Goal: Task Accomplishment & Management: Manage account settings

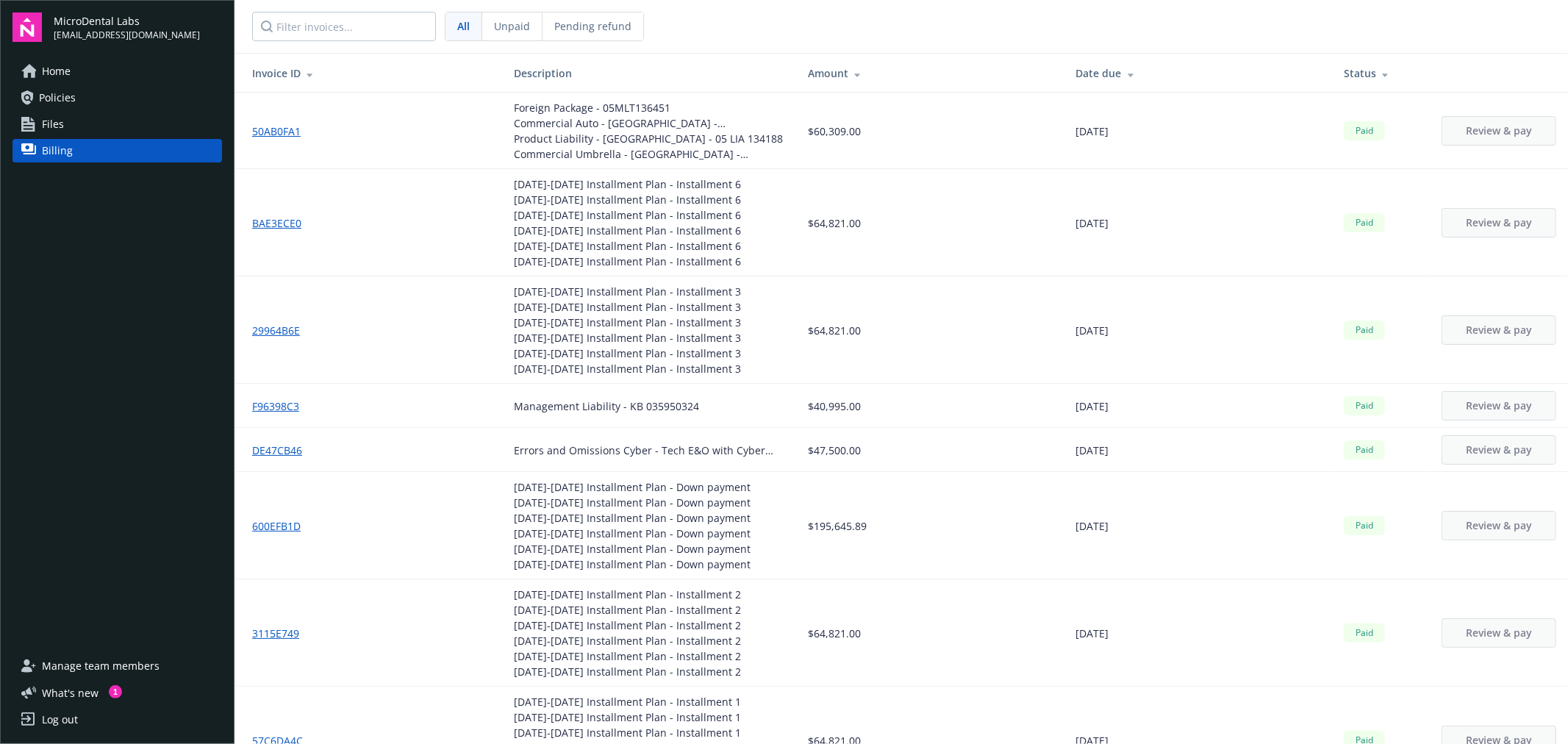
click at [120, 97] on link "Policies" at bounding box center [117, 98] width 210 height 23
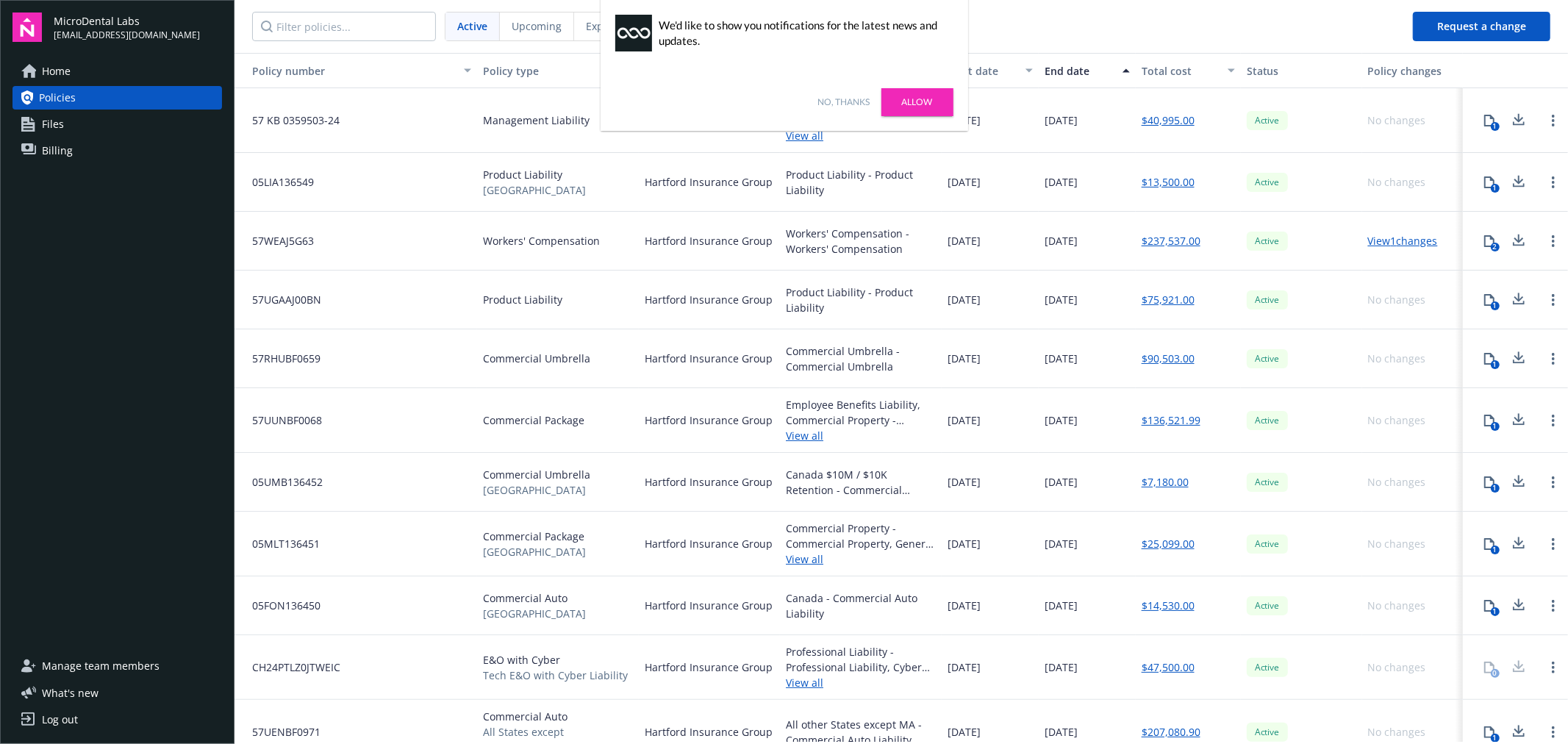
click at [924, 107] on link "Allow" at bounding box center [918, 102] width 72 height 28
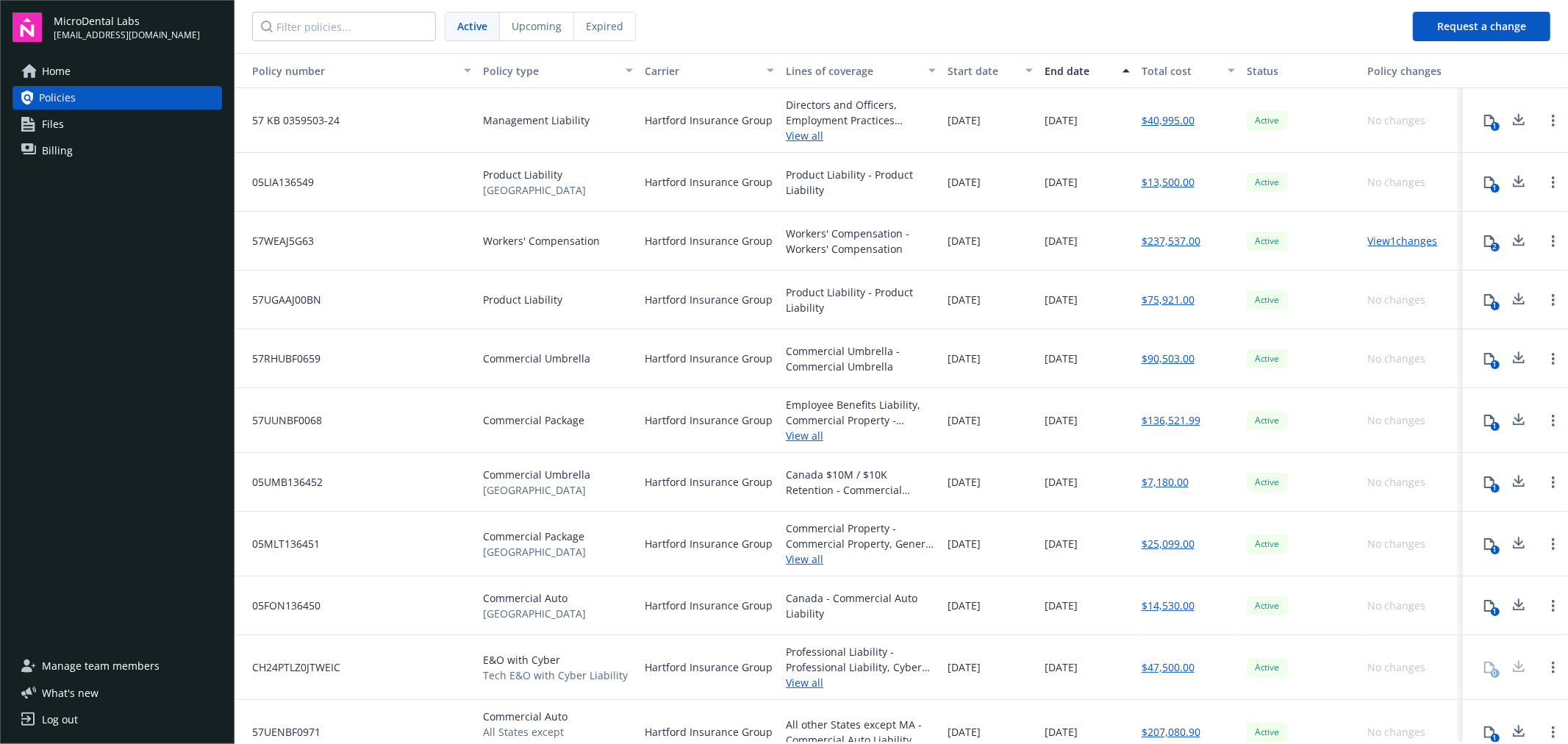
click at [1514, 119] on icon at bounding box center [1518, 117] width 10 height 9
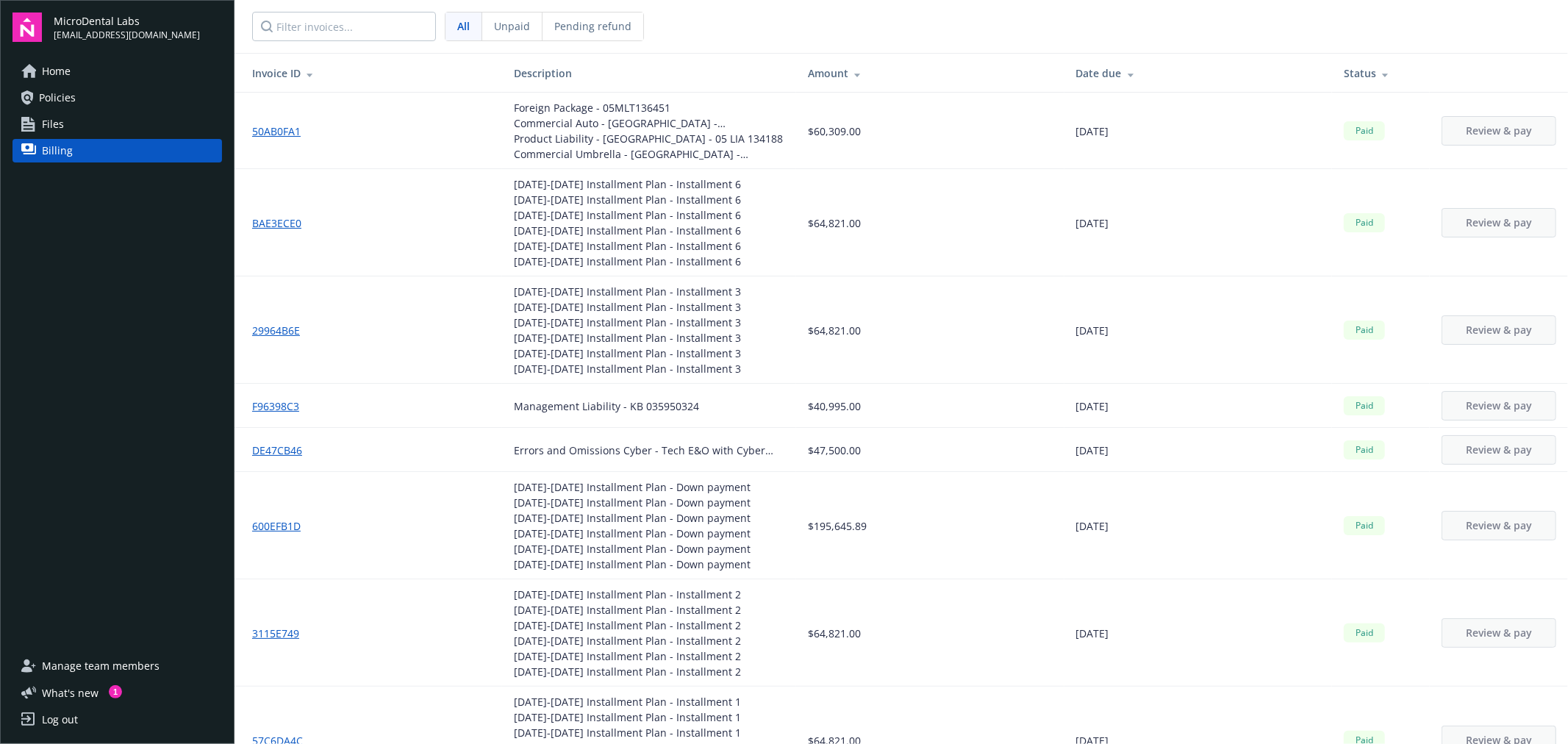
click at [70, 650] on div "MicroDental Labs syau@microdental.com Home Policies Files Billing Manage team m…" at bounding box center [117, 372] width 235 height 744
click at [79, 664] on span "Manage team members" at bounding box center [100, 665] width 117 height 23
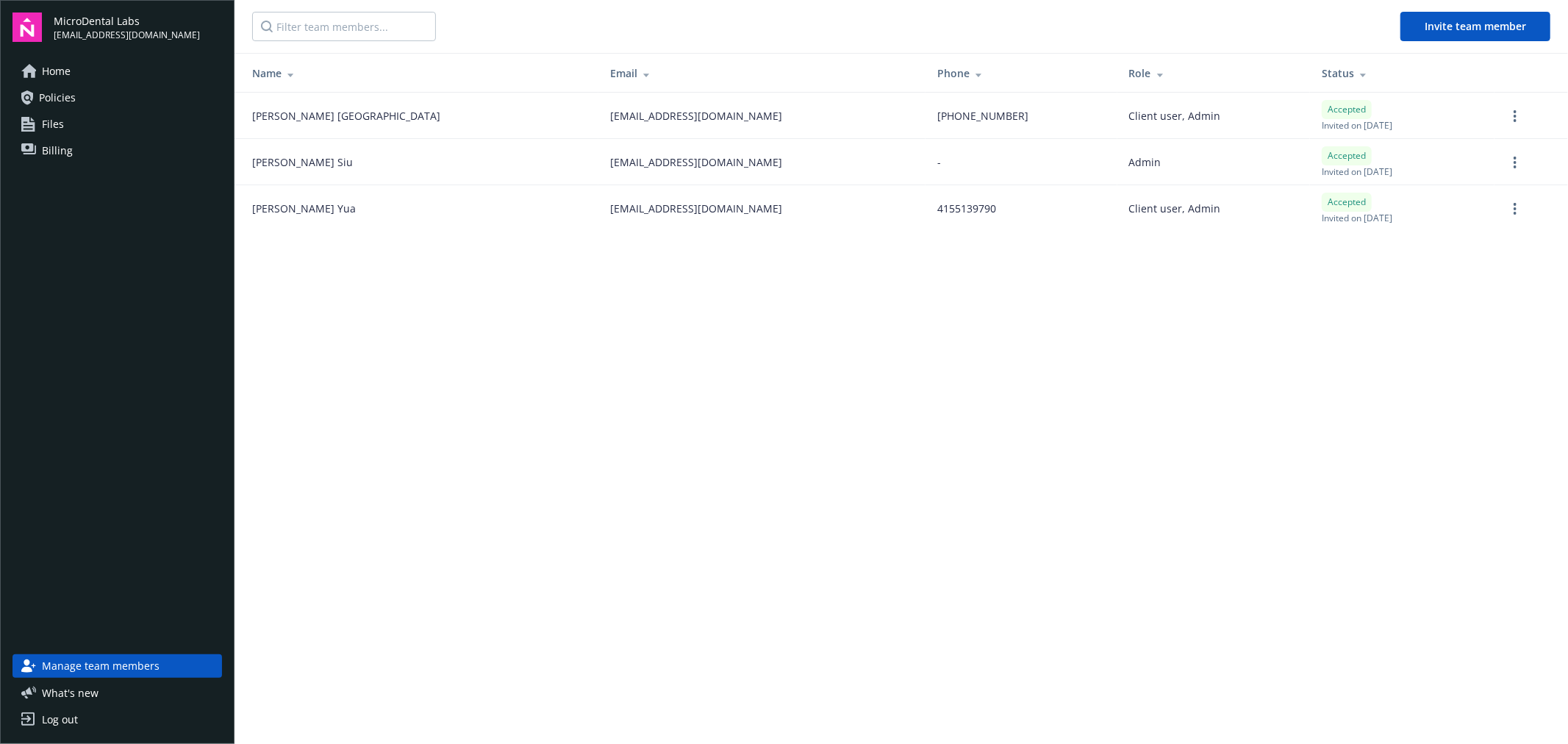
click at [630, 409] on main "Invite team member Name Email Phone Role Status Erin England eengland@modernden…" at bounding box center [901, 372] width 1333 height 744
click at [101, 718] on link "Log out" at bounding box center [117, 720] width 210 height 23
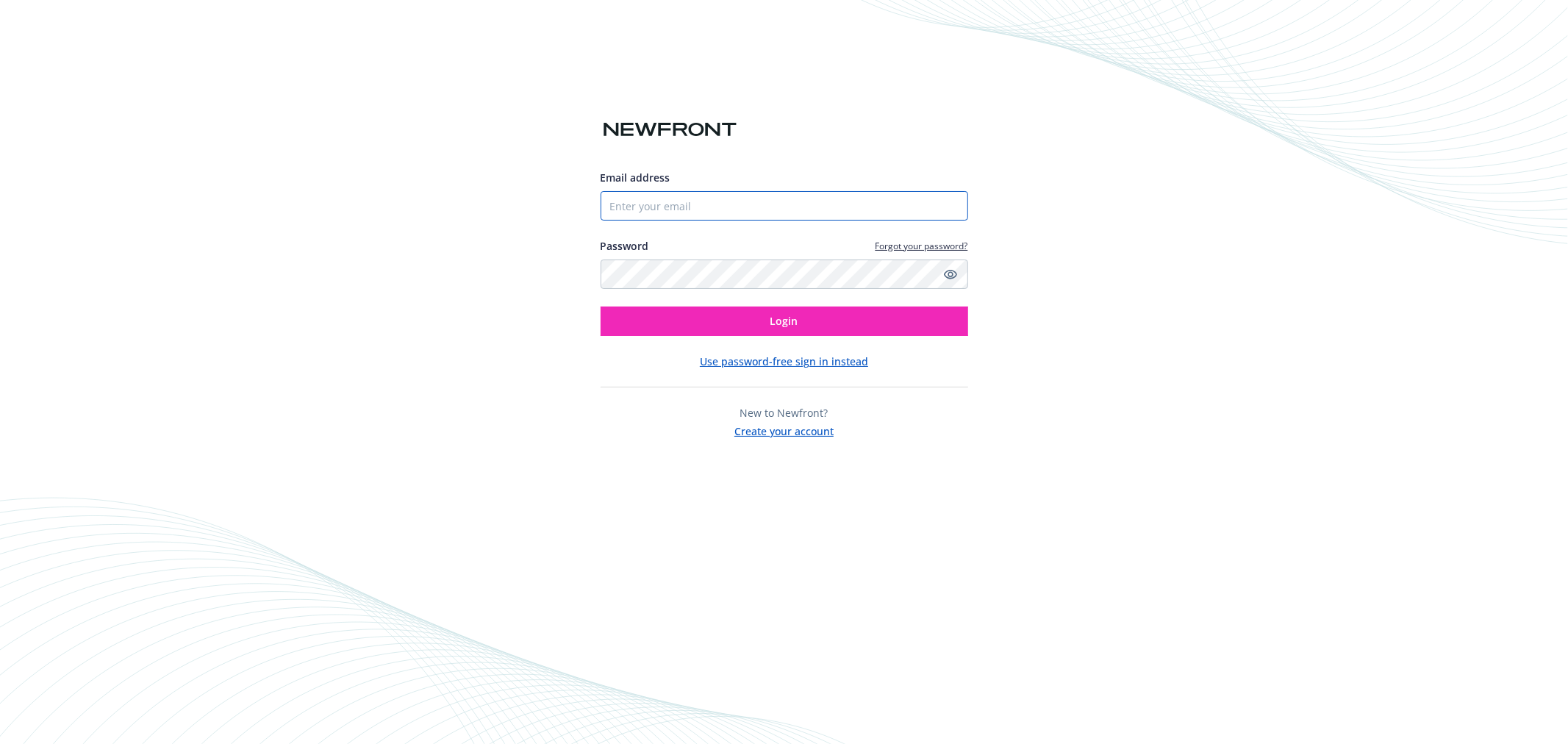
type input "[EMAIL_ADDRESS][DOMAIN_NAME]"
click at [780, 329] on button "Login" at bounding box center [784, 321] width 368 height 30
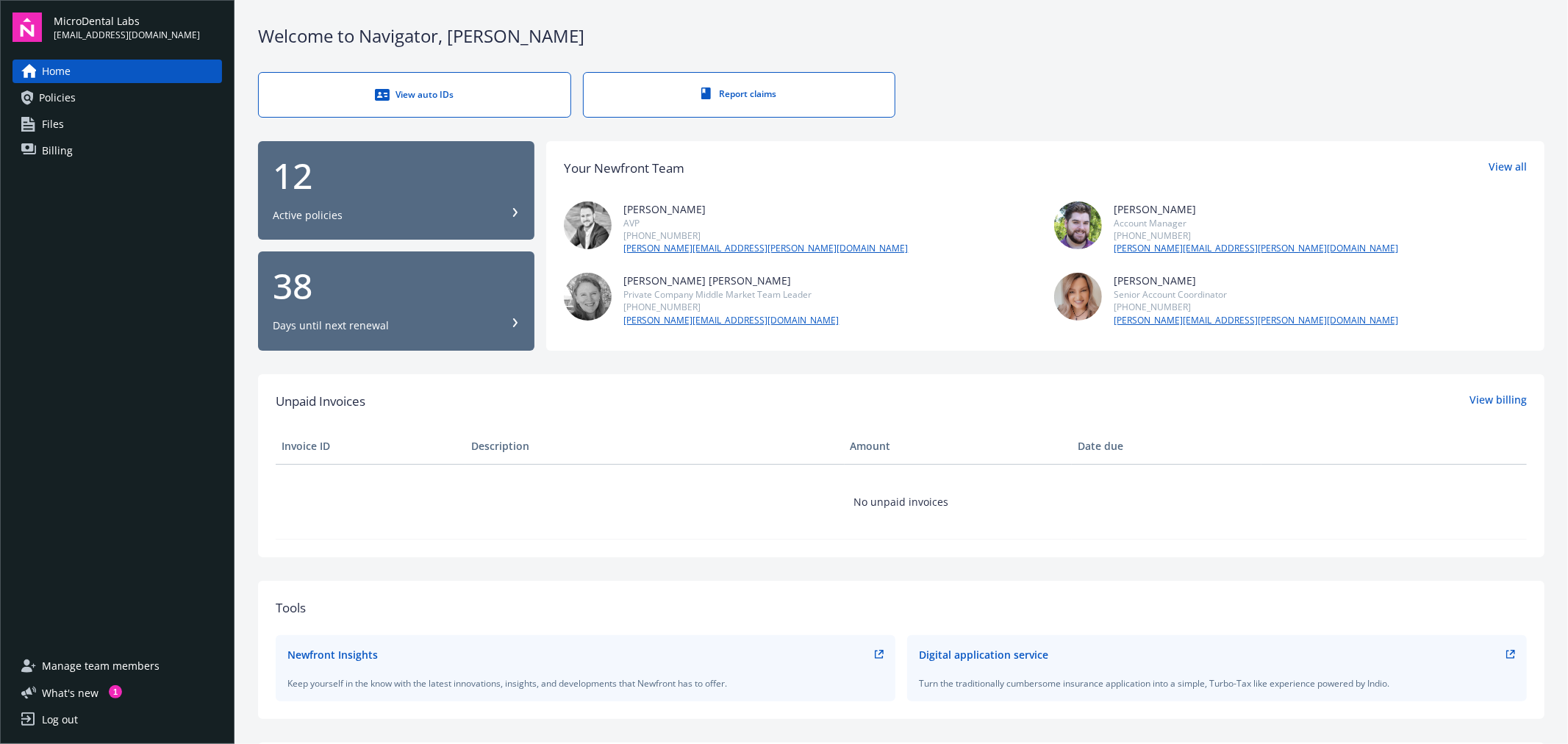
click at [104, 658] on span "Manage team members" at bounding box center [100, 665] width 117 height 23
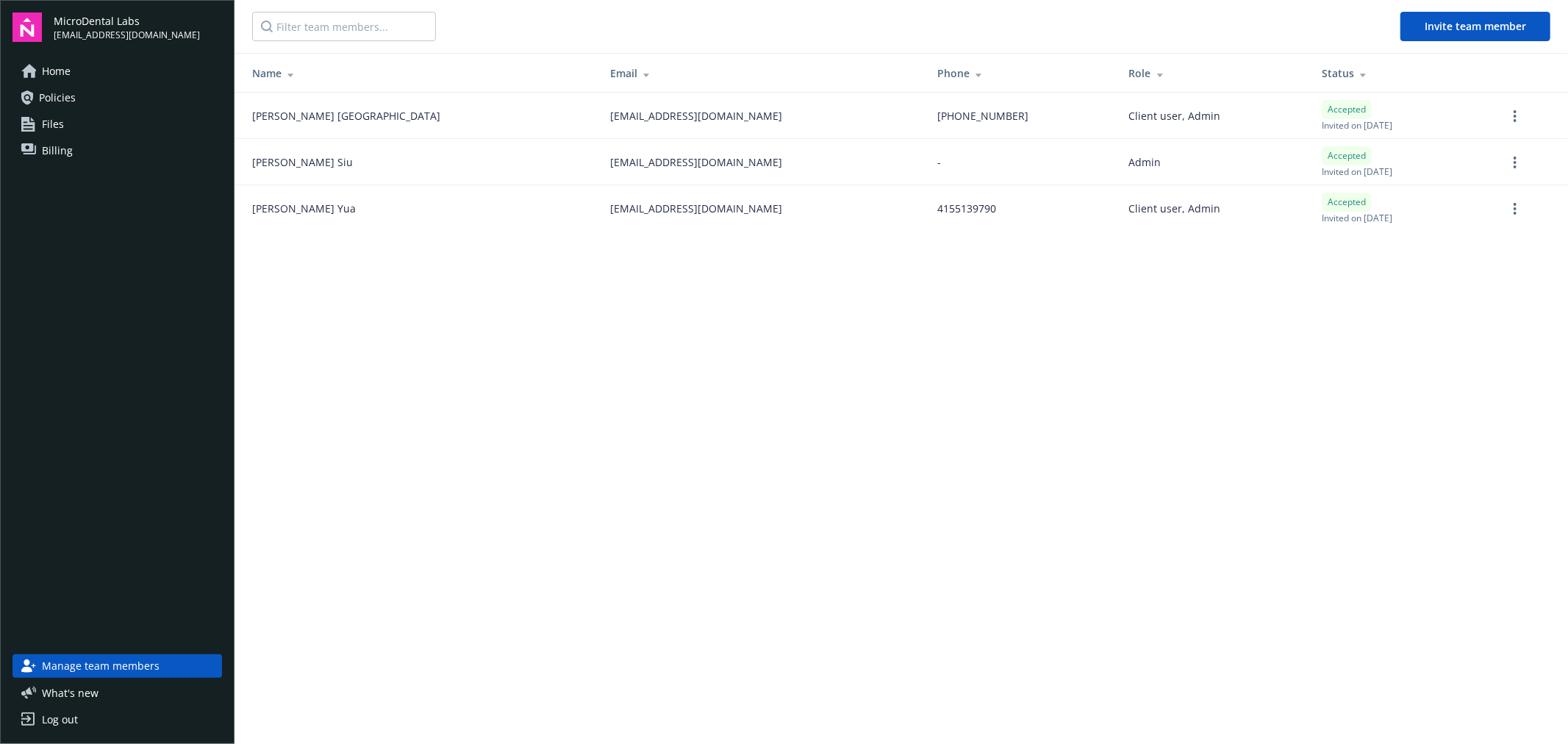
click at [555, 403] on main "Invite team member Name Email Phone Role Status [PERSON_NAME] [EMAIL_ADDRESS][D…" at bounding box center [901, 372] width 1333 height 744
click at [1468, 21] on span "Invite team member" at bounding box center [1475, 25] width 101 height 14
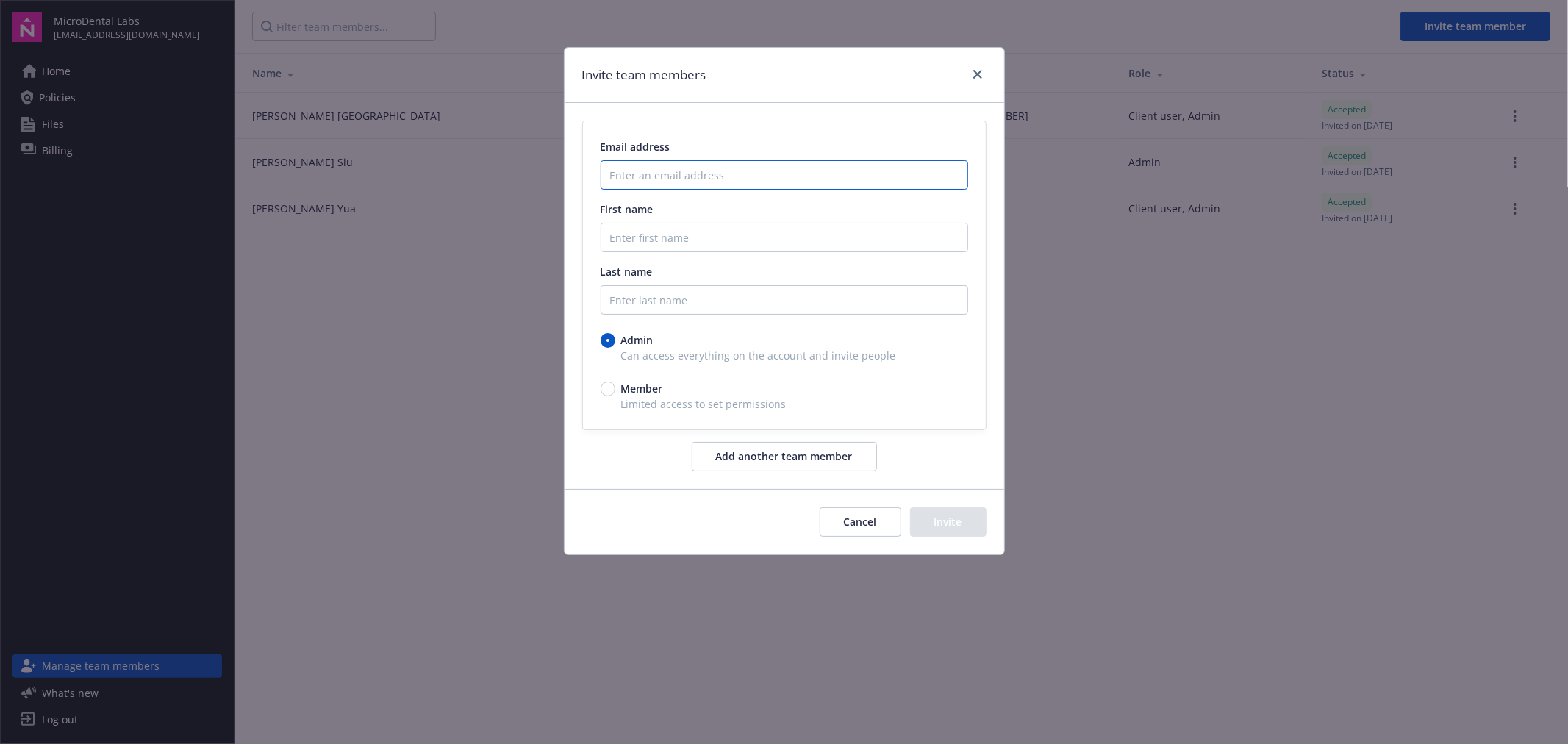
click at [749, 173] on input "Enter an email address" at bounding box center [784, 174] width 368 height 30
click at [777, 178] on input "Enter an email address" at bounding box center [784, 174] width 368 height 30
paste input "[PERSON_NAME] <[PERSON_NAME][EMAIL_ADDRESS][DOMAIN_NAME]>"
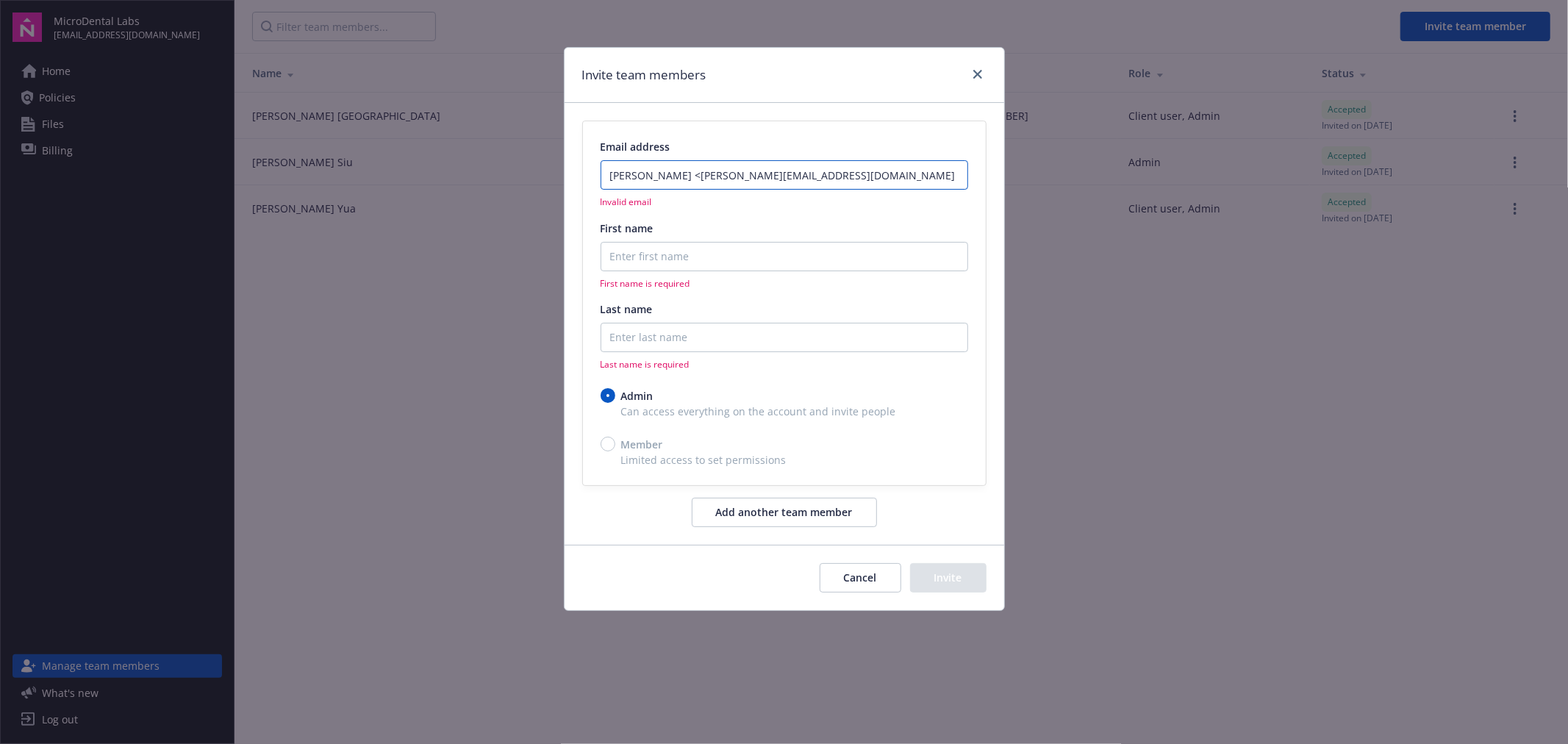
drag, startPoint x: 674, startPoint y: 174, endPoint x: 620, endPoint y: 178, distance: 54.1
click at [620, 178] on input "[PERSON_NAME] <[PERSON_NAME][EMAIL_ADDRESS][DOMAIN_NAME]" at bounding box center [784, 174] width 368 height 30
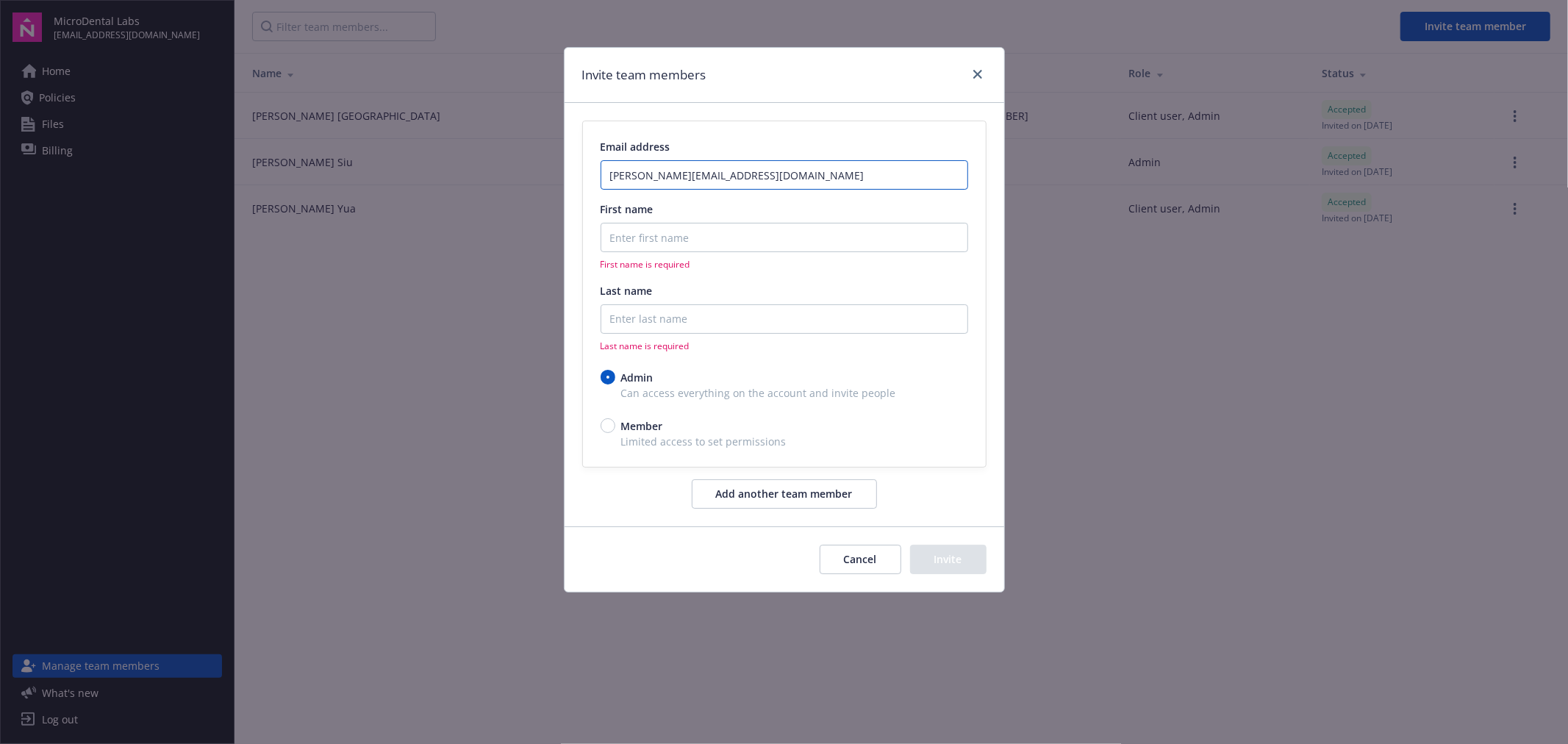
type input "[PERSON_NAME][EMAIL_ADDRESS][DOMAIN_NAME]"
click at [658, 237] on input "First name" at bounding box center [784, 237] width 368 height 30
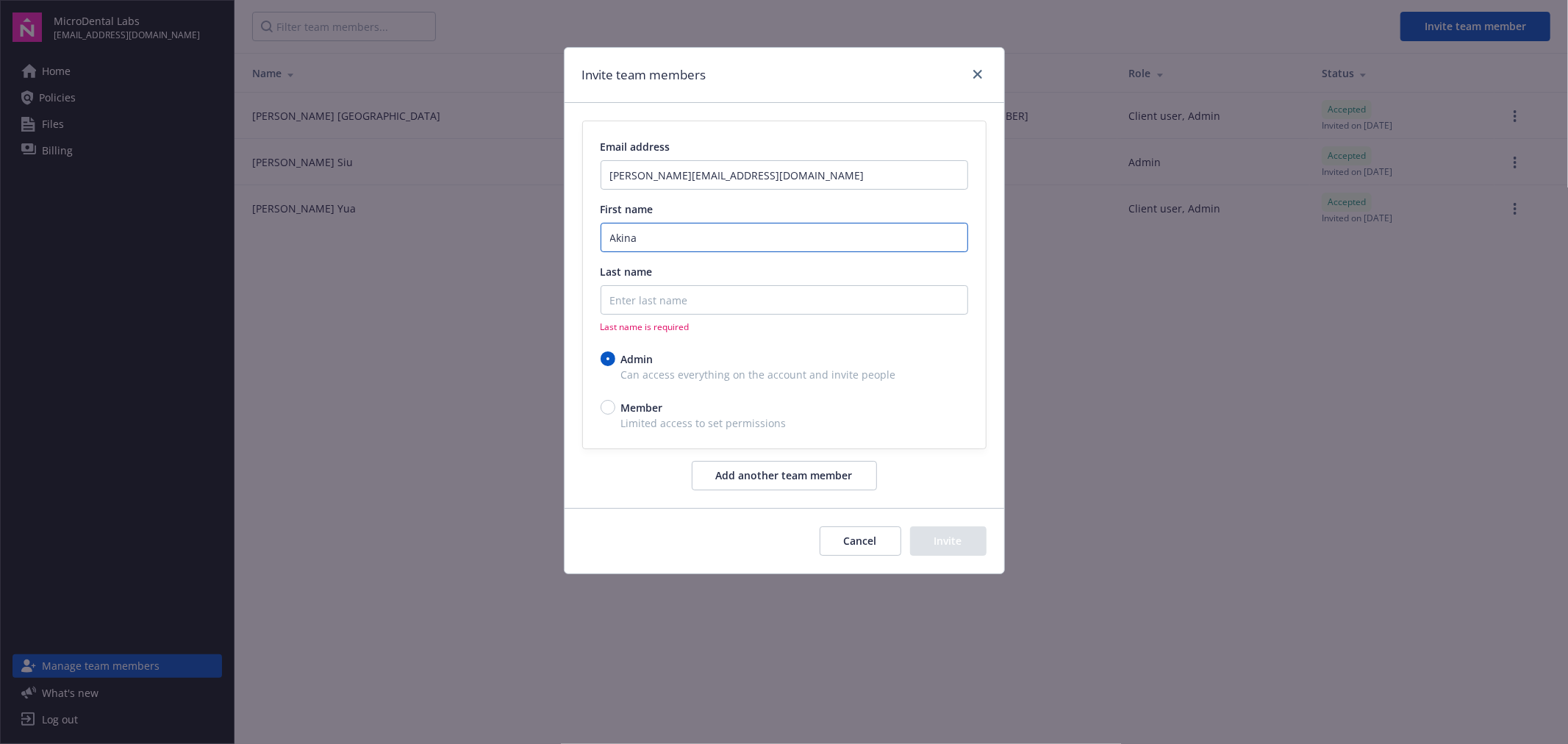
type input "Akina"
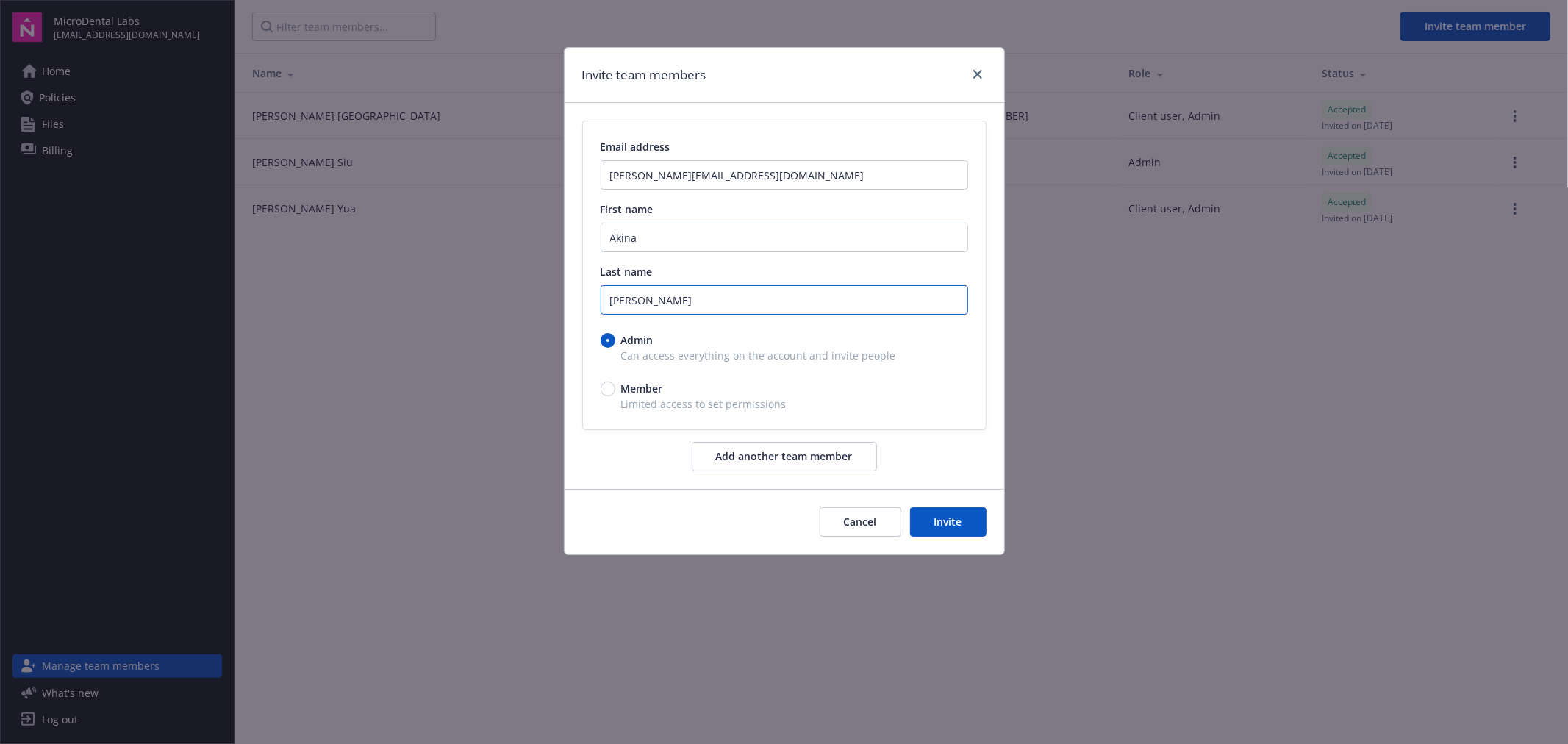
type input "[PERSON_NAME]"
click at [953, 522] on button "Invite" at bounding box center [948, 522] width 77 height 30
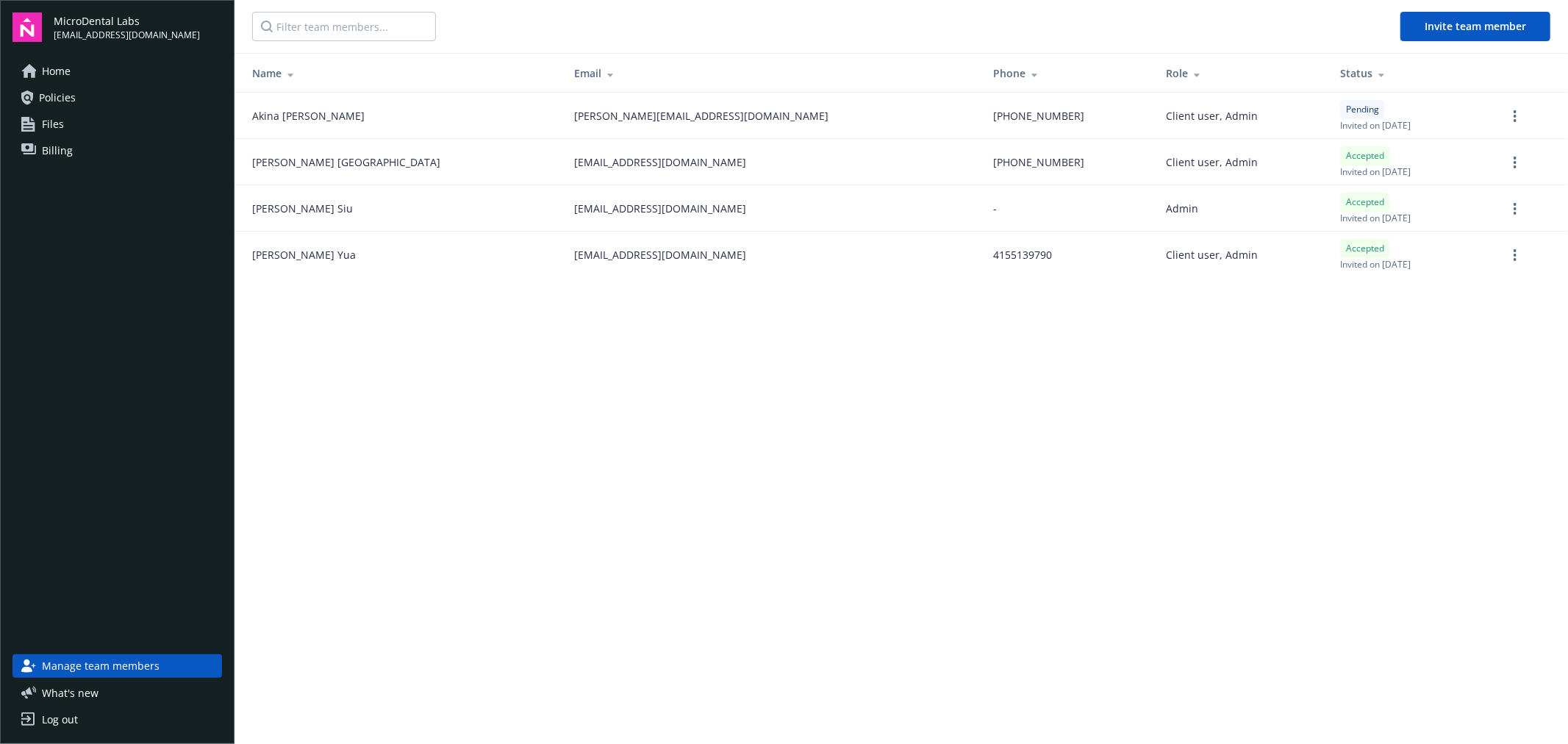
click at [560, 416] on main "Invite team member Name Email Phone Role Status Akina Wong [EMAIL_ADDRESS][DOMA…" at bounding box center [901, 372] width 1333 height 744
click at [1507, 256] on link "more" at bounding box center [1516, 256] width 18 height 18
click at [953, 482] on main "Invite team member Name Email Phone Role Status Akina Wong [EMAIL_ADDRESS][DOMA…" at bounding box center [901, 372] width 1333 height 744
click at [704, 460] on main "Invite team member Name Email Phone Role Status Akina Wong awong@microdental.co…" at bounding box center [901, 372] width 1333 height 744
